Goal: Communication & Community: Answer question/provide support

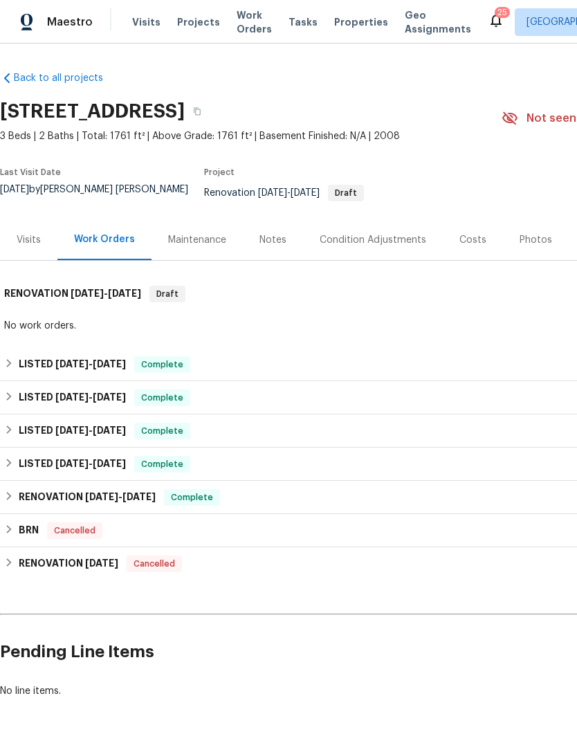
click at [30, 244] on div "Visits" at bounding box center [29, 240] width 24 height 14
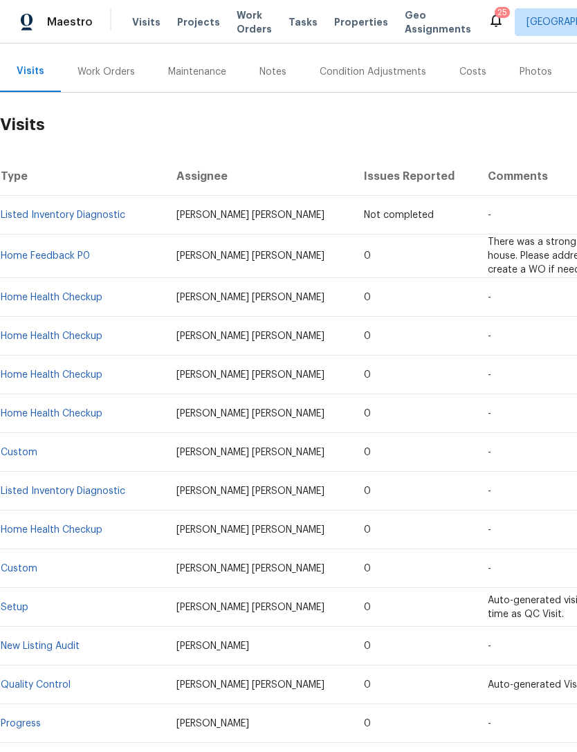
scroll to position [168, 0]
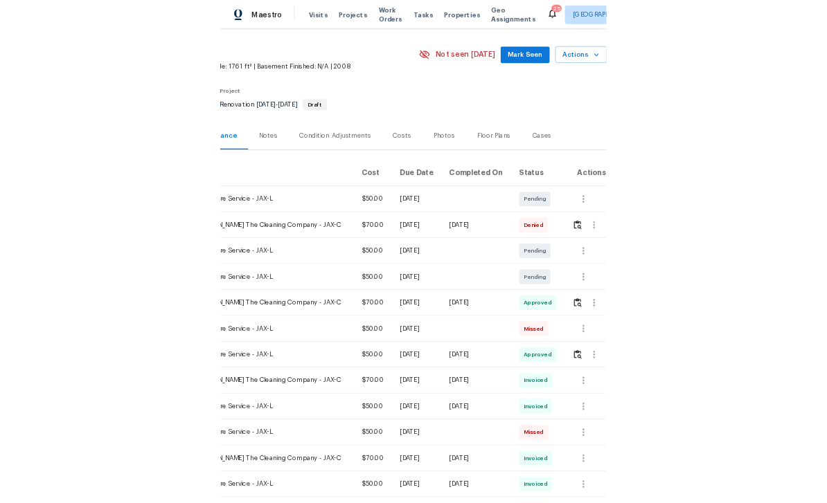
scroll to position [36, 205]
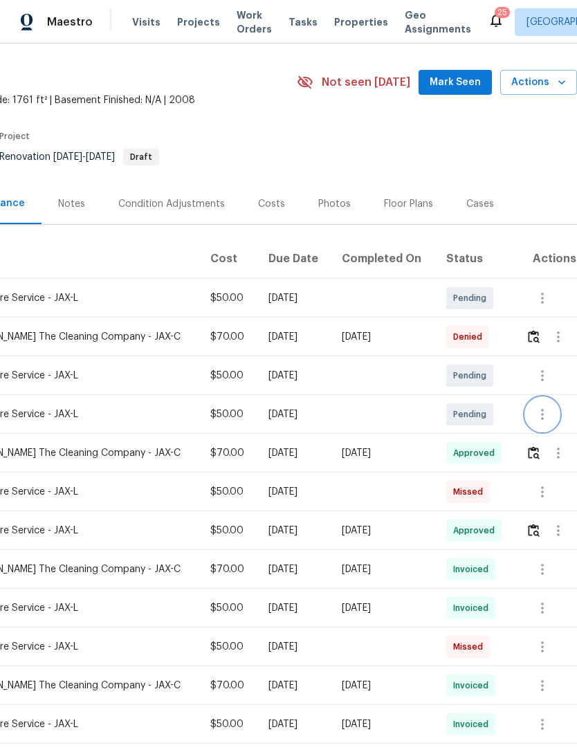
click at [543, 417] on icon "button" at bounding box center [542, 414] width 17 height 17
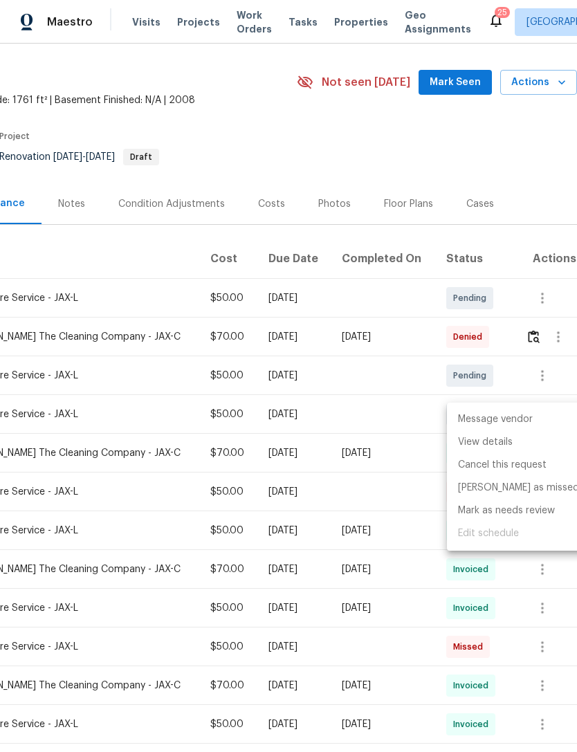
click at [523, 411] on li "Message vendor" at bounding box center [518, 419] width 143 height 23
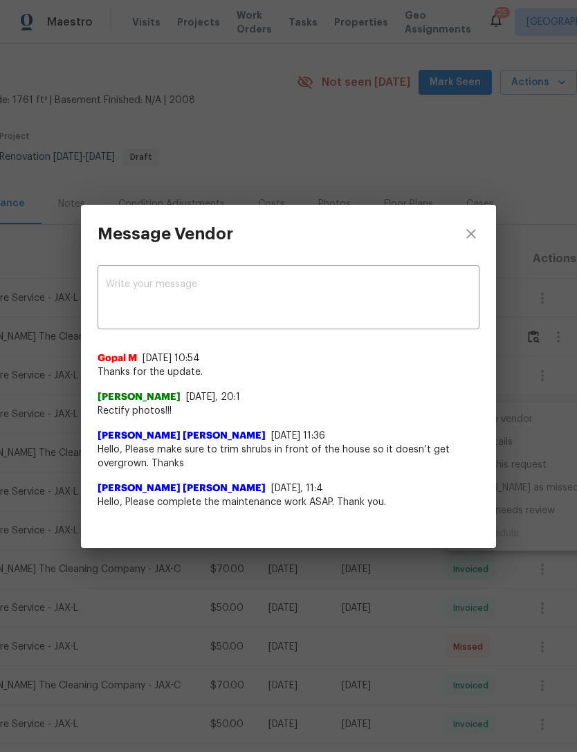
click at [159, 295] on textarea at bounding box center [289, 299] width 366 height 39
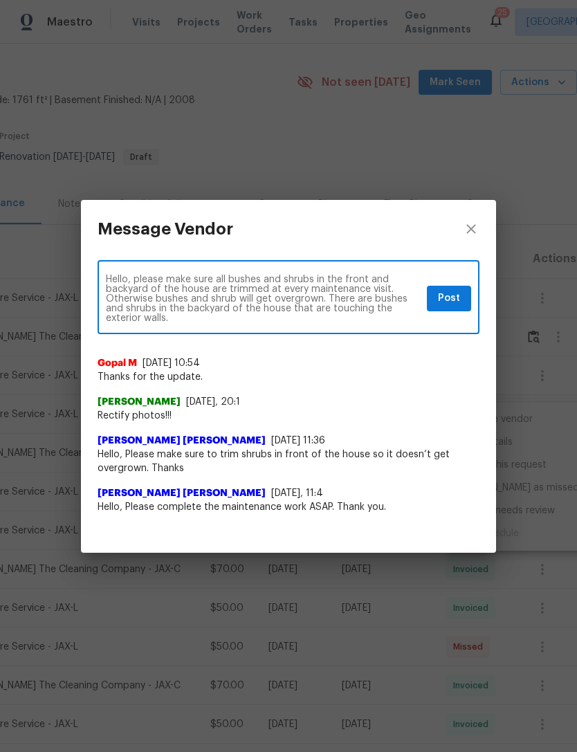
click at [292, 322] on textarea "Hello, please make sure all bushes and shrubs in the front and backyard of the …" at bounding box center [264, 299] width 316 height 48
click at [240, 294] on textarea "Hello, please make sure all bushes and shrubs in the front and backyard of the …" at bounding box center [264, 299] width 316 height 48
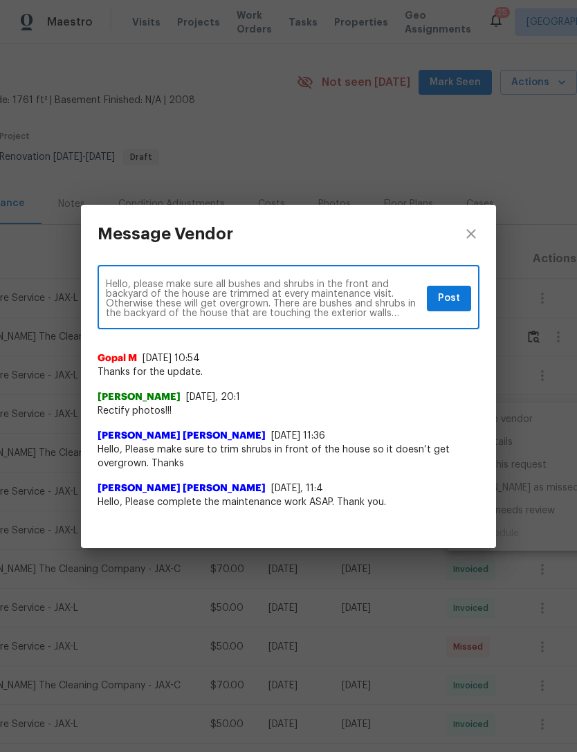
click at [199, 306] on textarea "Hello, please make sure all bushes and shrubs in the front and backyard of the …" at bounding box center [264, 299] width 316 height 39
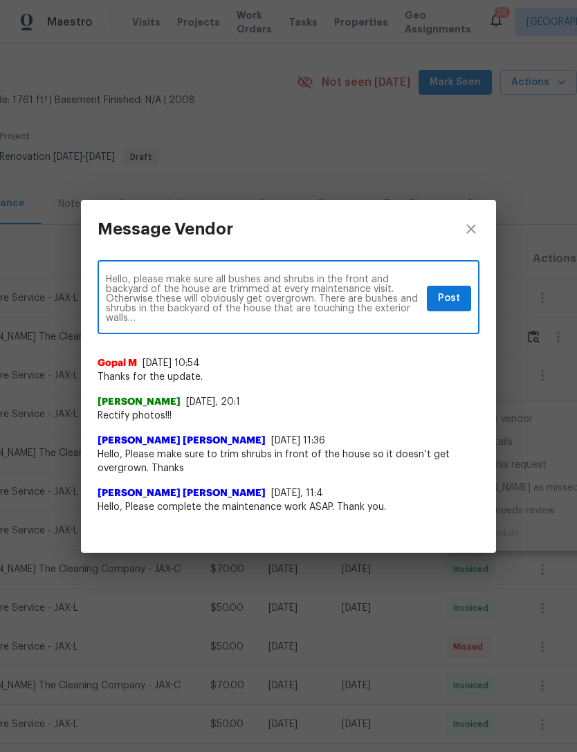
type textarea "Hello, please make sure all bushes and shrubs in the front and backyard of the …"
click at [455, 294] on span "Post" at bounding box center [449, 298] width 22 height 17
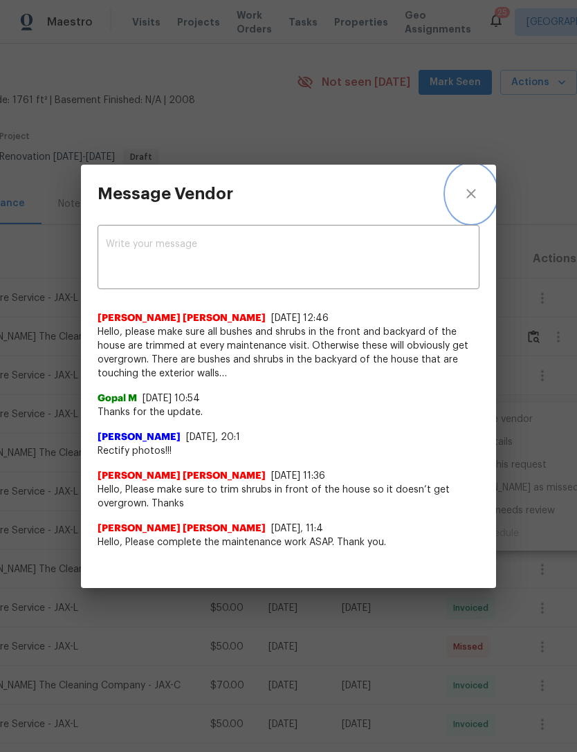
click at [479, 197] on icon "close" at bounding box center [471, 194] width 17 height 17
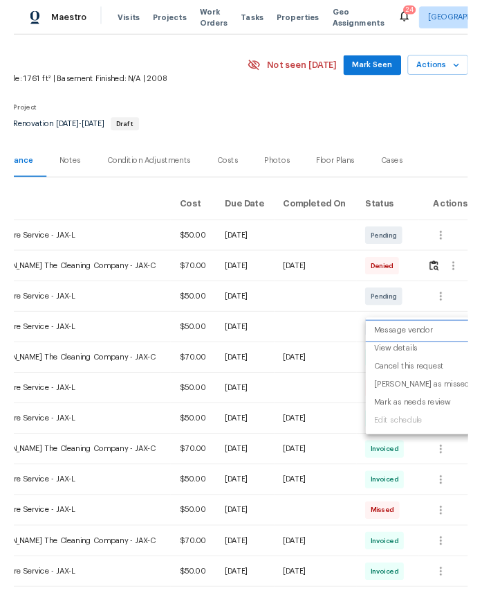
scroll to position [36, 0]
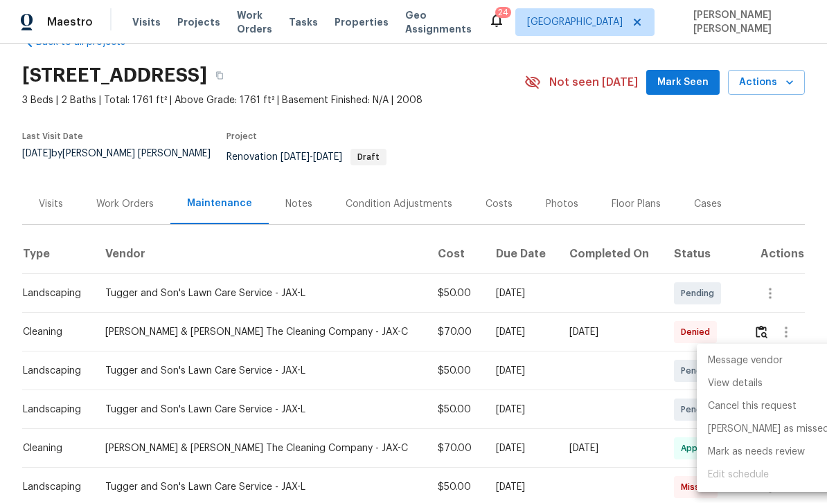
click at [577, 476] on ul "Message vendor View details Cancel this request Mark as missed Mark as needs re…" at bounding box center [767, 418] width 143 height 148
